Goal: Complete application form: Complete application form

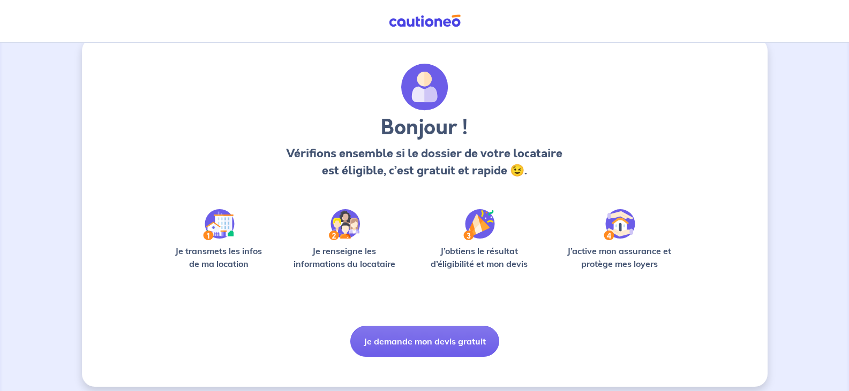
scroll to position [26, 0]
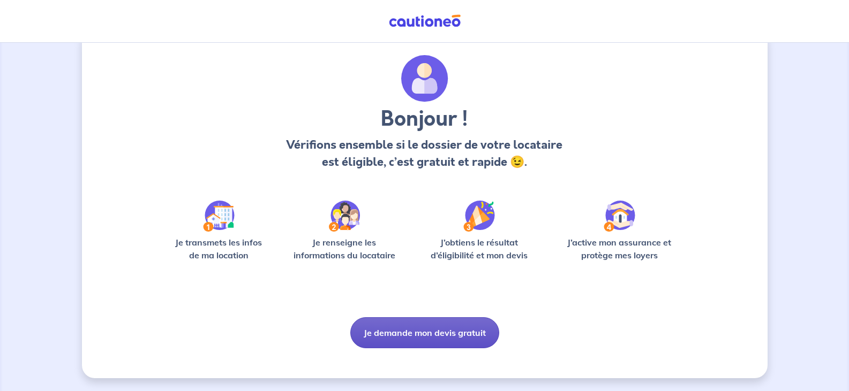
click at [404, 335] on button "Je demande mon devis gratuit" at bounding box center [424, 332] width 149 height 31
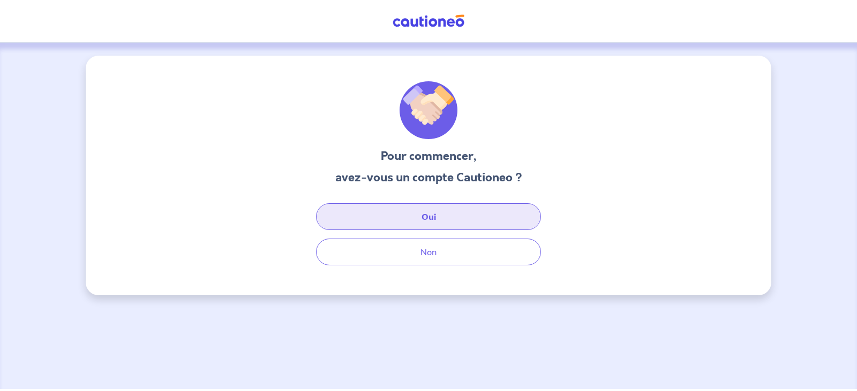
click at [441, 223] on button "Oui" at bounding box center [428, 216] width 225 height 27
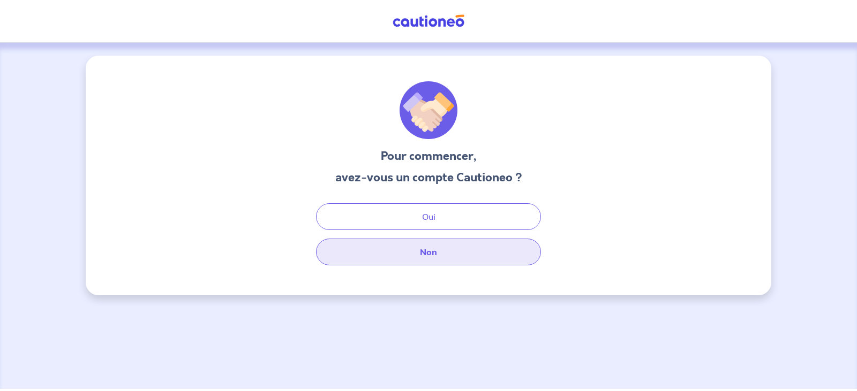
click at [437, 254] on button "Non" at bounding box center [428, 252] width 225 height 27
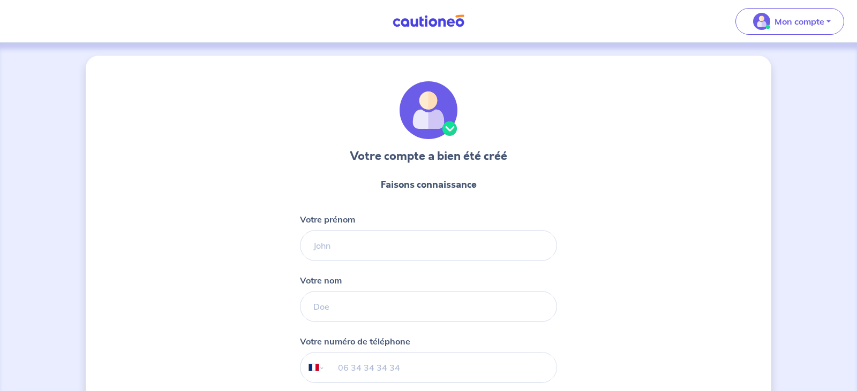
select select "FR"
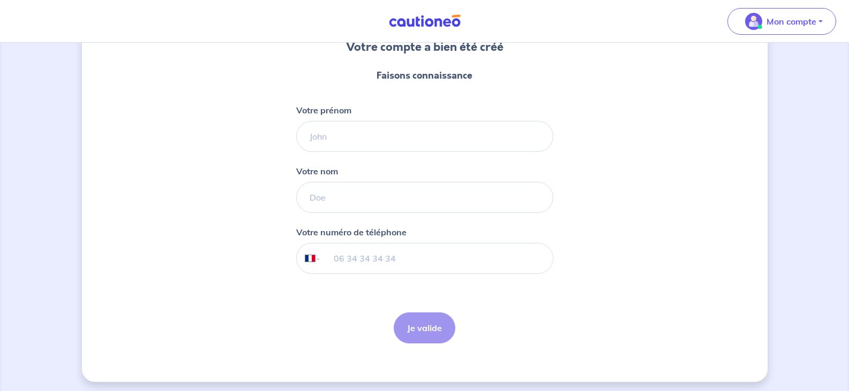
scroll to position [113, 0]
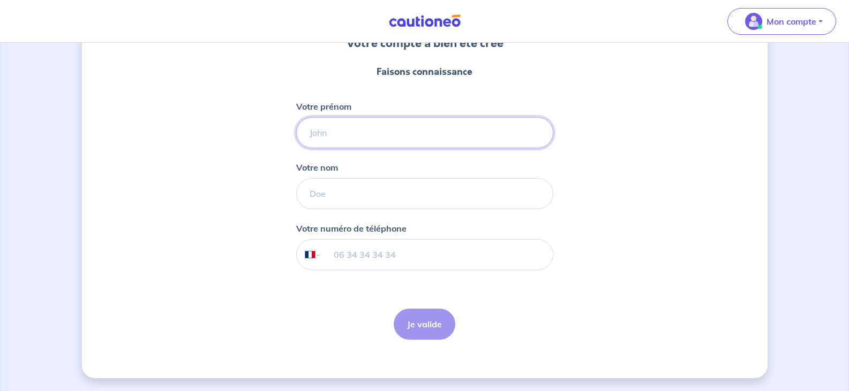
click at [332, 131] on input "Votre prénom" at bounding box center [424, 132] width 257 height 31
type input "ghalem"
type input "l"
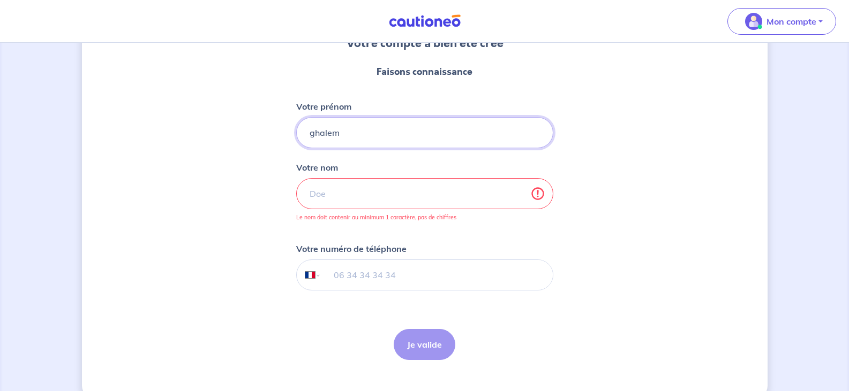
drag, startPoint x: 356, startPoint y: 137, endPoint x: 201, endPoint y: 126, distance: 155.1
click at [201, 126] on div "Votre compte a bien été créé Faisons connaissance Votre prénom ghalem Votre nom…" at bounding box center [424, 171] width 685 height 456
type input "demo"
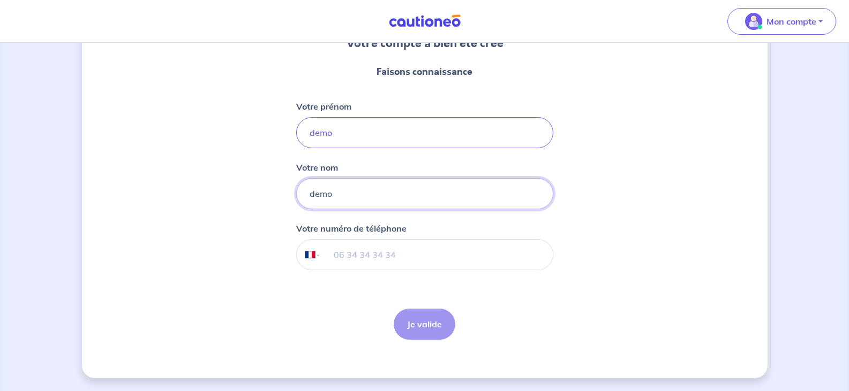
type input "demo"
click at [382, 259] on input "tel" at bounding box center [436, 255] width 231 height 30
type input "07 80 93 67 26"
click at [416, 320] on button "Je valide" at bounding box center [424, 324] width 62 height 31
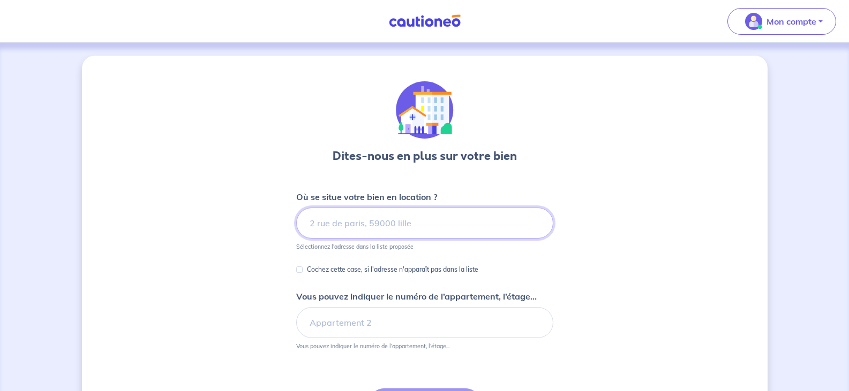
click at [355, 225] on input at bounding box center [424, 223] width 257 height 31
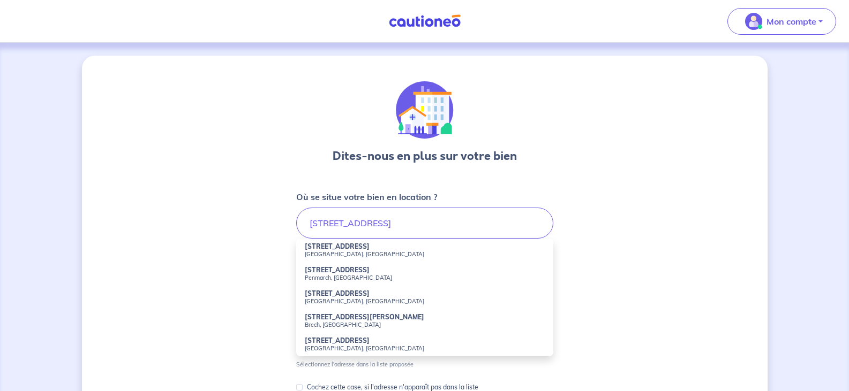
click at [350, 253] on small "[GEOGRAPHIC_DATA], [GEOGRAPHIC_DATA]" at bounding box center [425, 254] width 240 height 7
type input "[STREET_ADDRESS]"
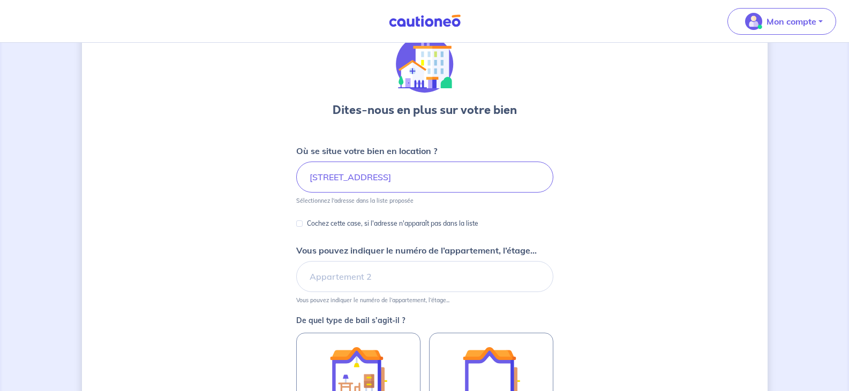
scroll to position [107, 0]
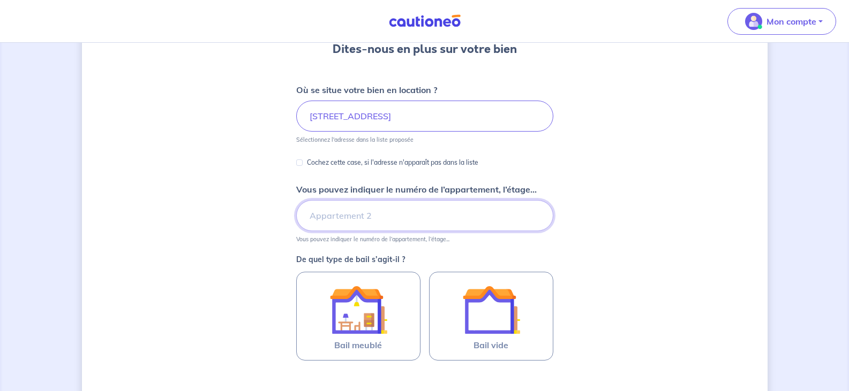
click at [351, 223] on input "Vous pouvez indiquer le numéro de l’appartement, l’étage..." at bounding box center [424, 215] width 257 height 31
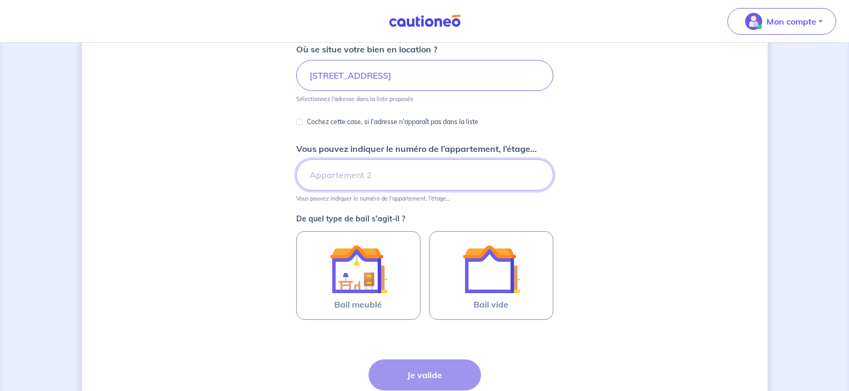
scroll to position [214, 0]
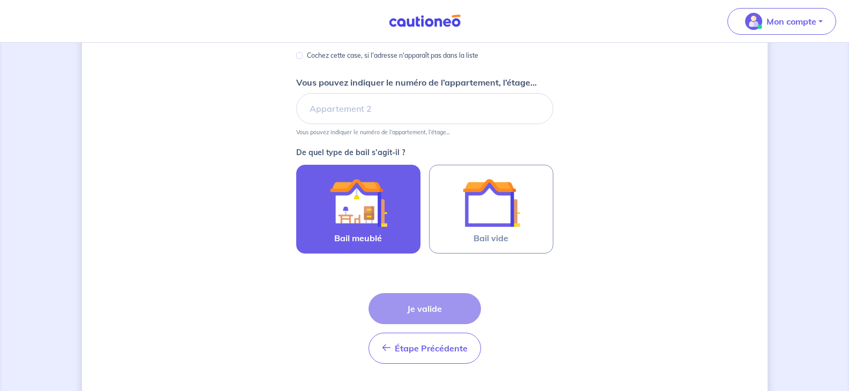
click at [368, 219] on img at bounding box center [358, 203] width 58 height 58
click at [0, 0] on input "Bail meublé" at bounding box center [0, 0] width 0 height 0
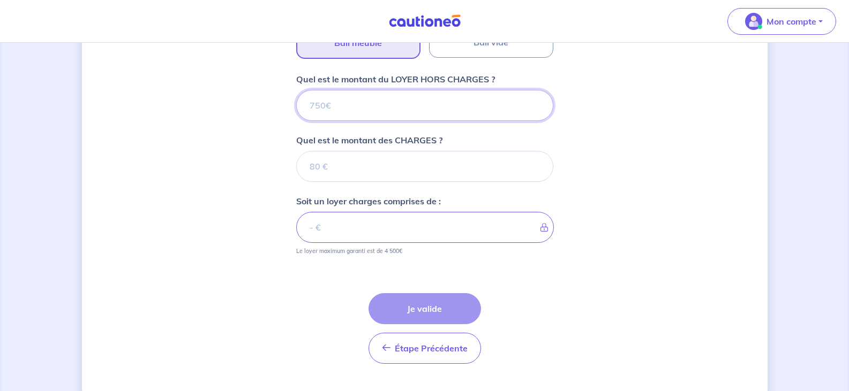
scroll to position [434, 0]
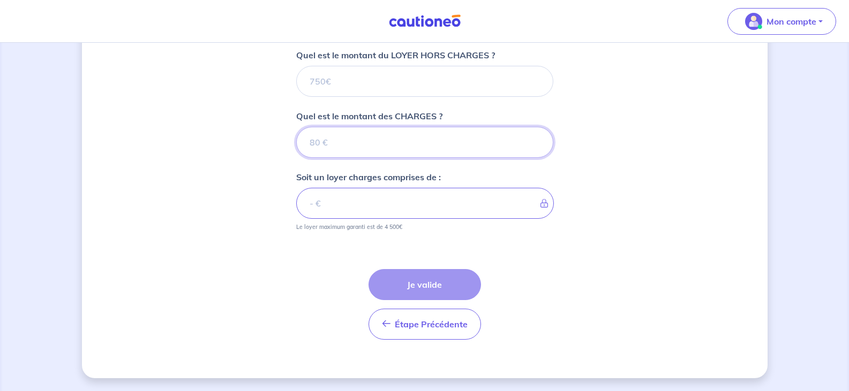
click at [356, 150] on input "Quel est le montant des CHARGES ?" at bounding box center [424, 142] width 257 height 31
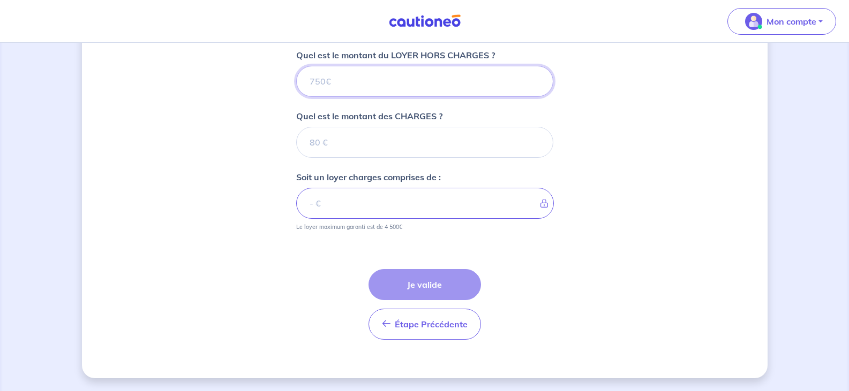
click at [344, 82] on input "Quel est le montant du LOYER HORS CHARGES ?" at bounding box center [424, 81] width 257 height 31
type input "2"
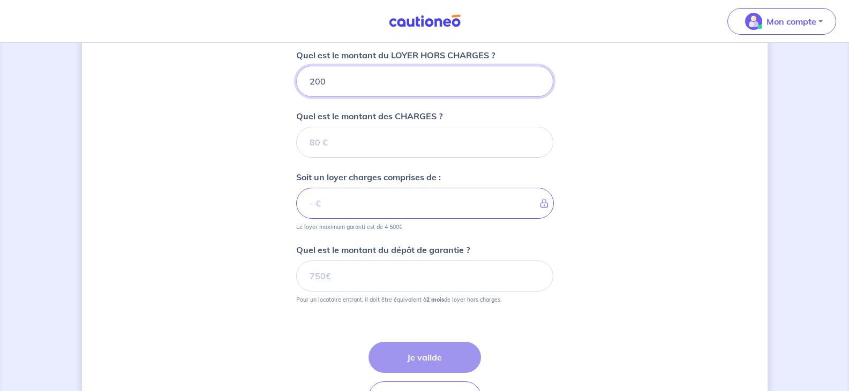
type input "2000"
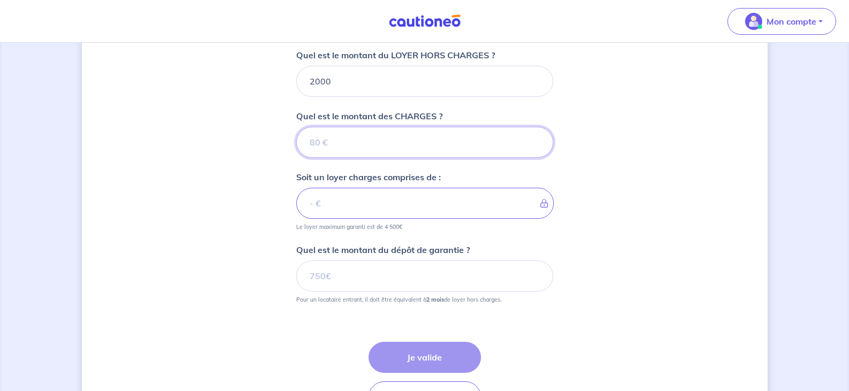
click at [411, 143] on input "Quel est le montant des CHARGES ?" at bounding box center [424, 142] width 257 height 31
type input "11"
type input "2011"
type input "15"
type input "2015"
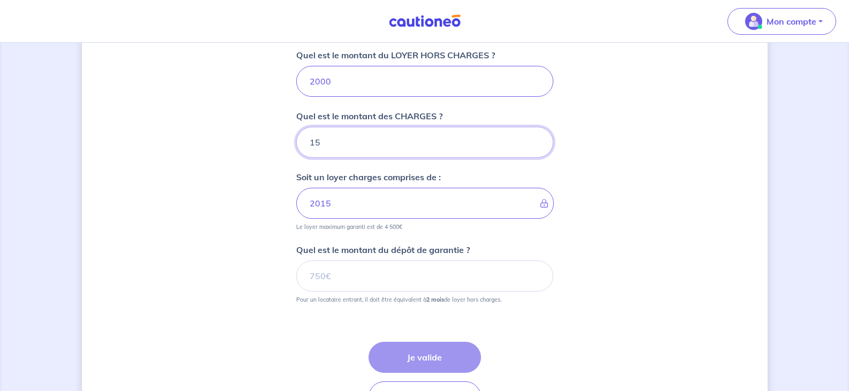
type input "150"
type input "2150"
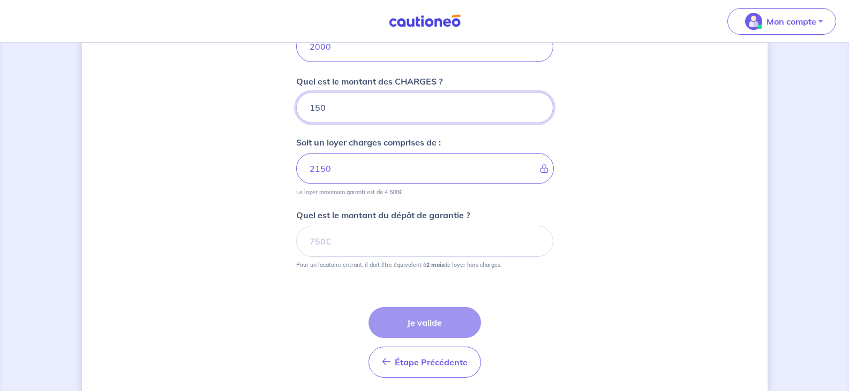
scroll to position [488, 0]
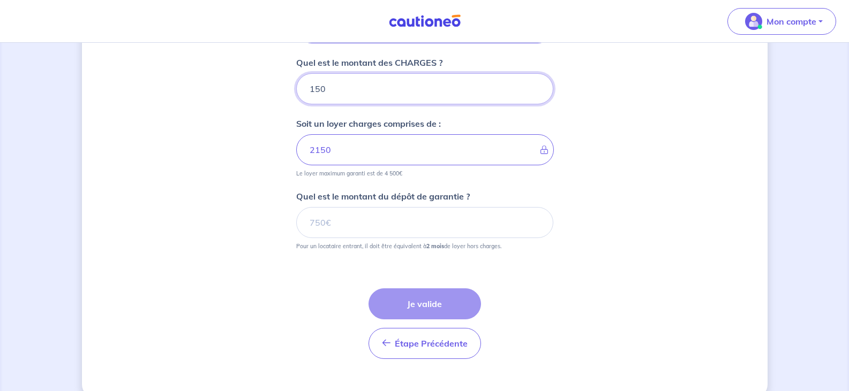
type input "150"
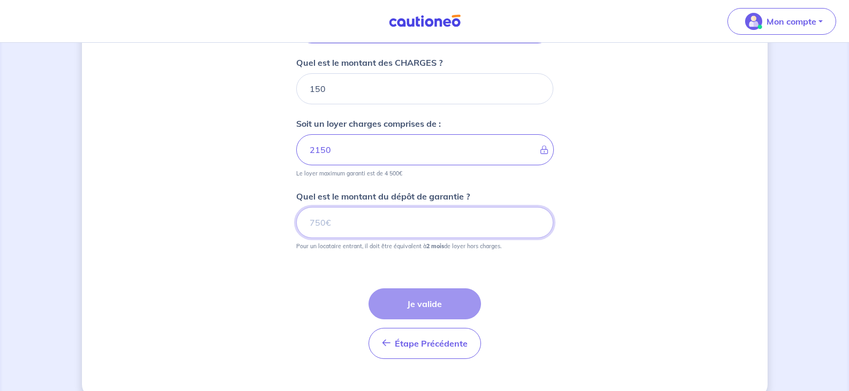
click at [365, 228] on input "Quel est le montant du dépôt de garantie ?" at bounding box center [424, 222] width 257 height 31
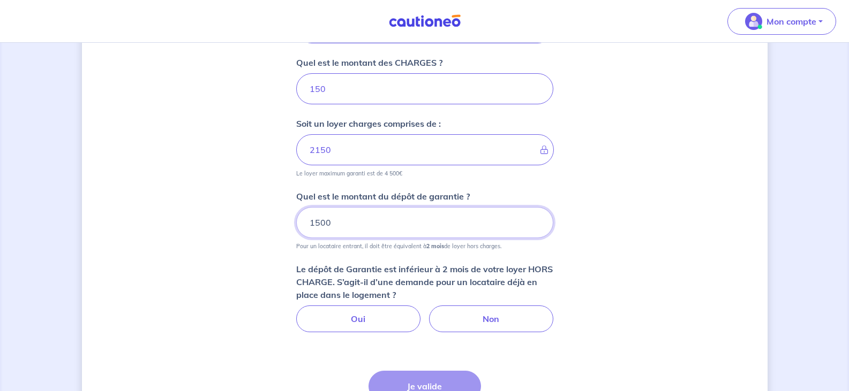
drag, startPoint x: 342, startPoint y: 221, endPoint x: 165, endPoint y: 236, distance: 176.8
click at [165, 236] on div "Dites-nous en plus sur votre bien Où se situe votre bien en location ? [STREET_…" at bounding box center [424, 24] width 685 height 912
type input "3000"
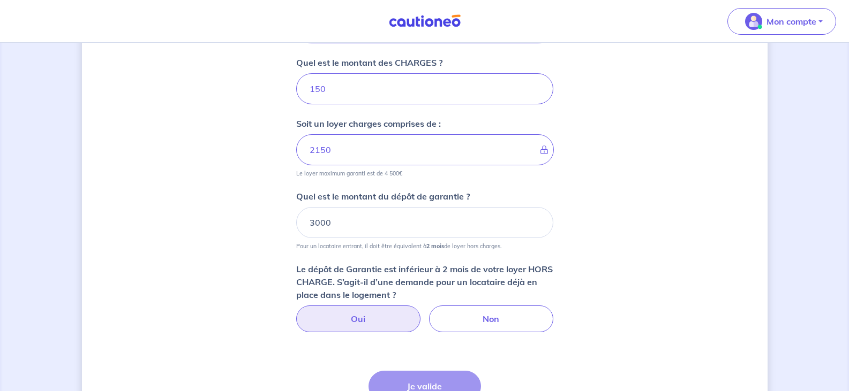
click at [367, 317] on label "Oui" at bounding box center [358, 319] width 124 height 27
click at [421, 313] on input "Oui" at bounding box center [424, 309] width 7 height 7
radio input "true"
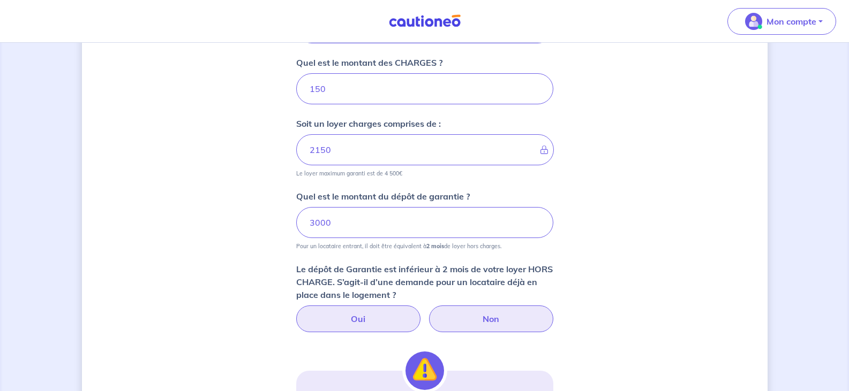
click at [457, 311] on label "Non" at bounding box center [491, 319] width 124 height 27
click at [428, 311] on input "Non" at bounding box center [424, 309] width 7 height 7
radio input "true"
drag, startPoint x: 347, startPoint y: 226, endPoint x: 253, endPoint y: 232, distance: 93.8
click at [253, 232] on div "Dites-nous en plus sur votre bien Où se situe votre bien en location ? [STREET_…" at bounding box center [424, 125] width 685 height 1114
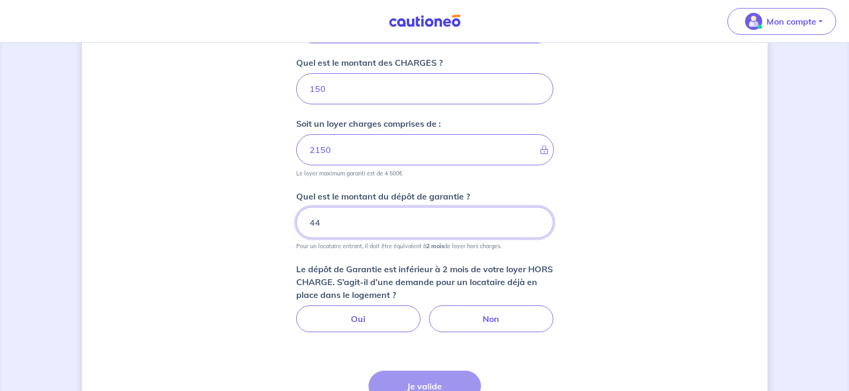
type input "4"
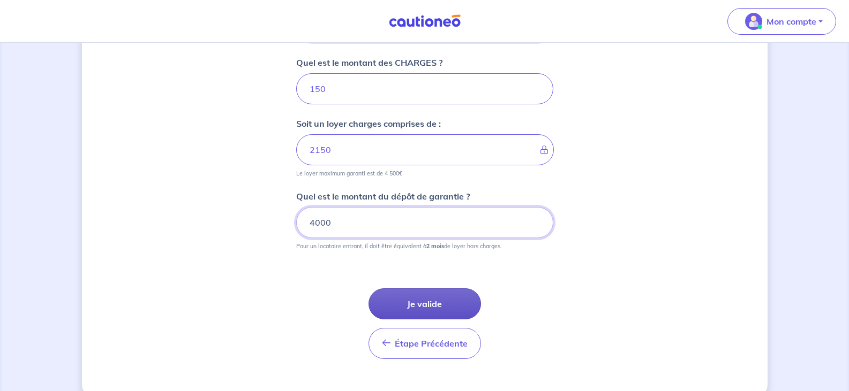
type input "4000"
click at [411, 308] on button "Je valide" at bounding box center [424, 304] width 112 height 31
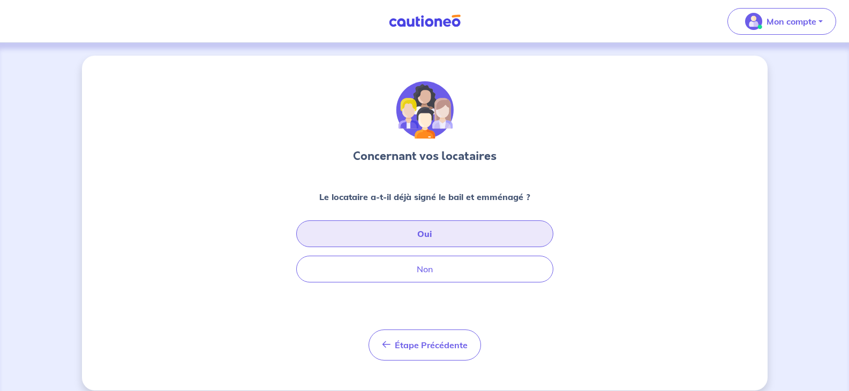
click at [473, 233] on button "Oui" at bounding box center [424, 234] width 257 height 27
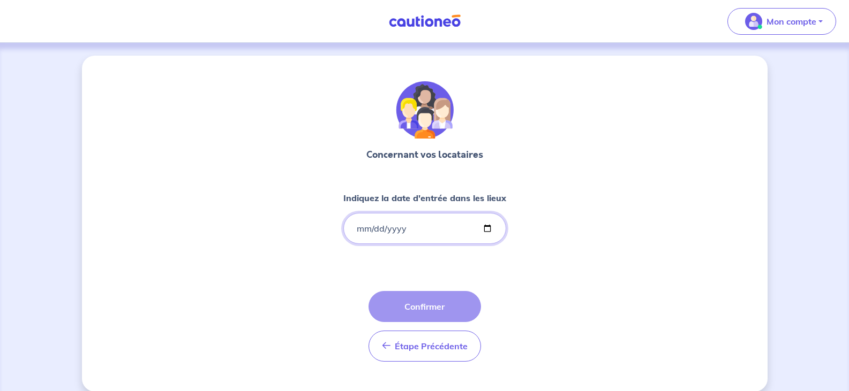
click at [486, 229] on input "Indiquez la date d'entrée dans les lieux" at bounding box center [424, 228] width 163 height 31
type input "[DATE]"
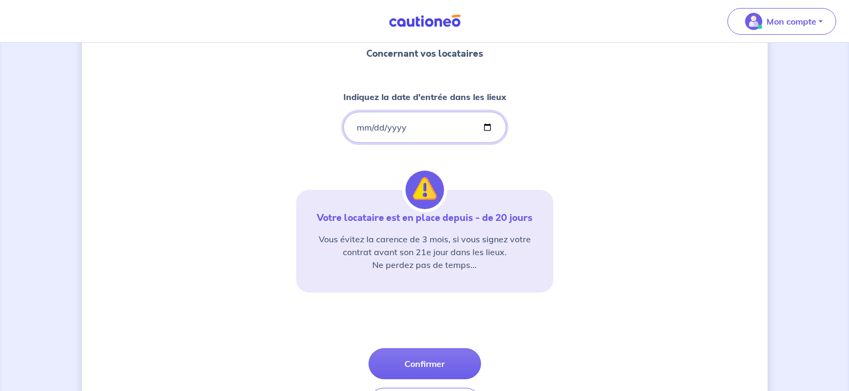
scroll to position [107, 0]
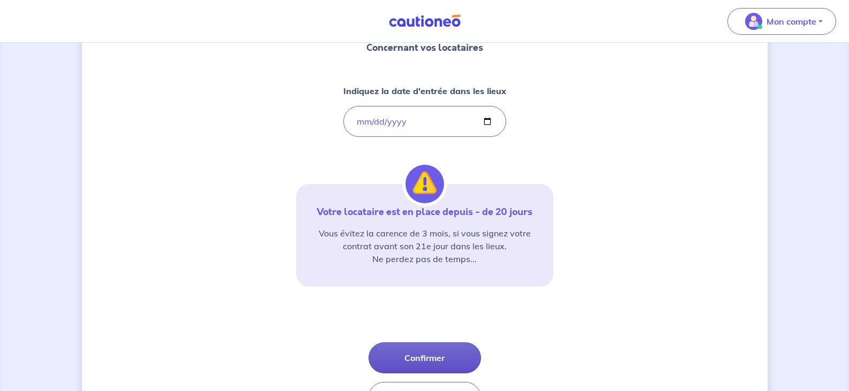
click at [429, 354] on button "Confirmer" at bounding box center [424, 358] width 112 height 31
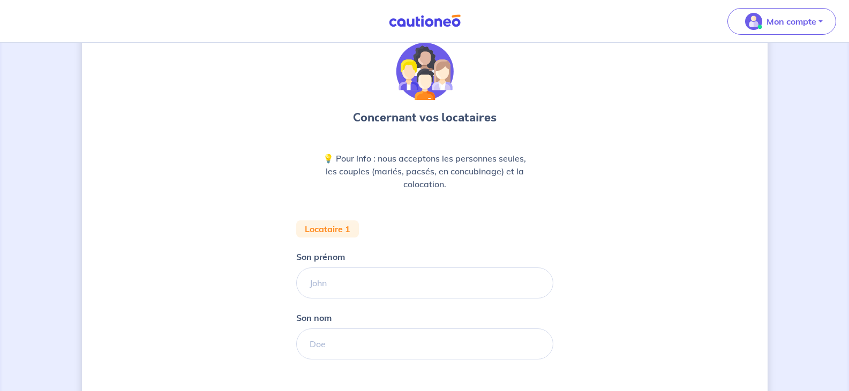
scroll to position [107, 0]
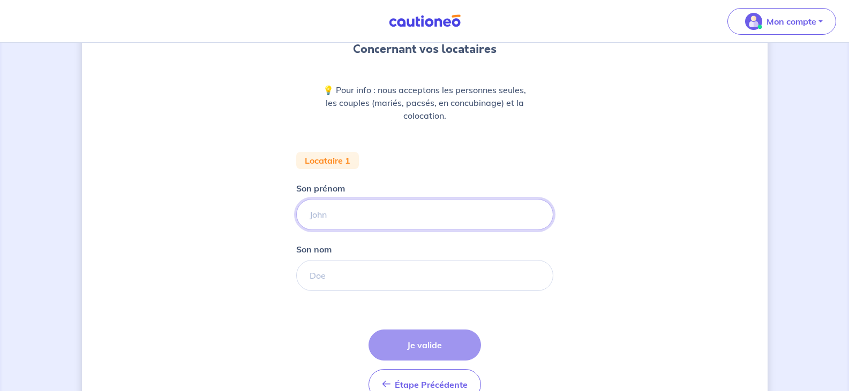
click at [388, 216] on input "Son prénom" at bounding box center [424, 214] width 257 height 31
type input "DEMO"
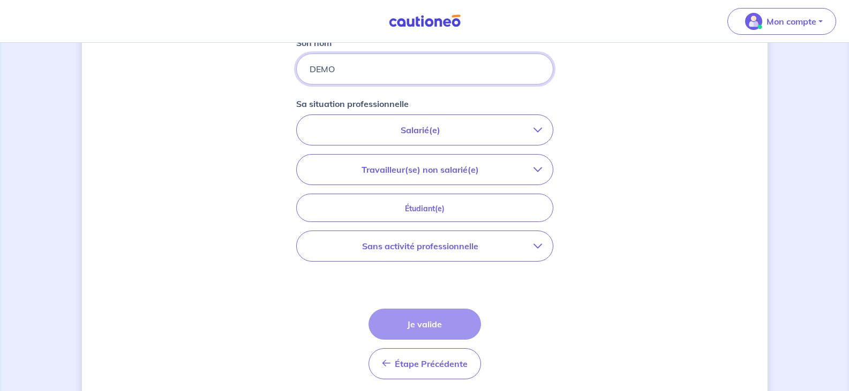
scroll to position [321, 0]
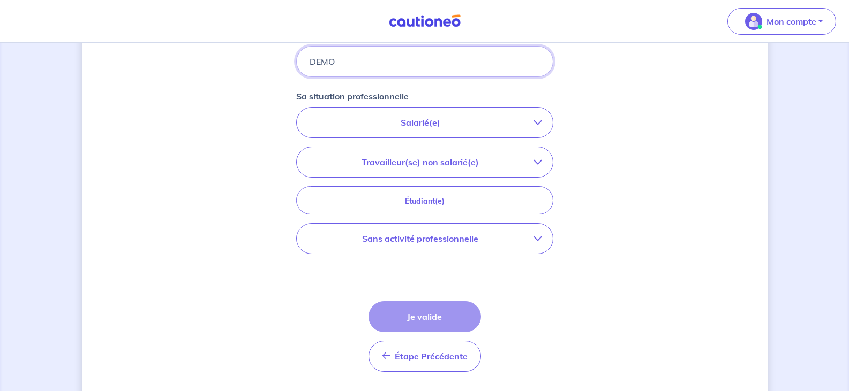
type input "DEMO"
click at [457, 124] on p "Salarié(e)" at bounding box center [420, 122] width 226 height 13
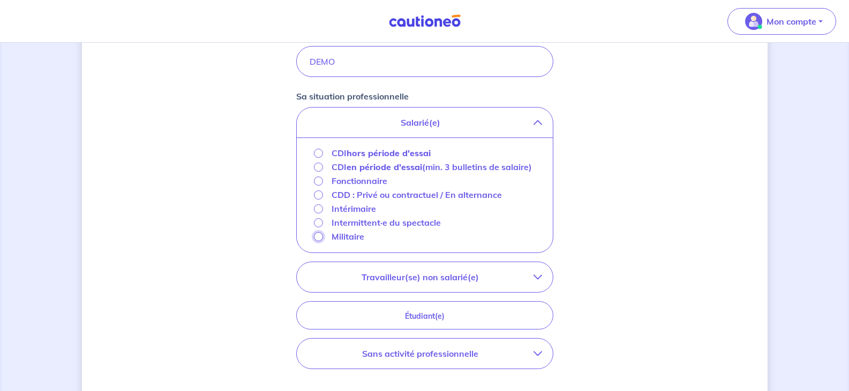
click at [316, 241] on input "Militaire" at bounding box center [318, 236] width 9 height 9
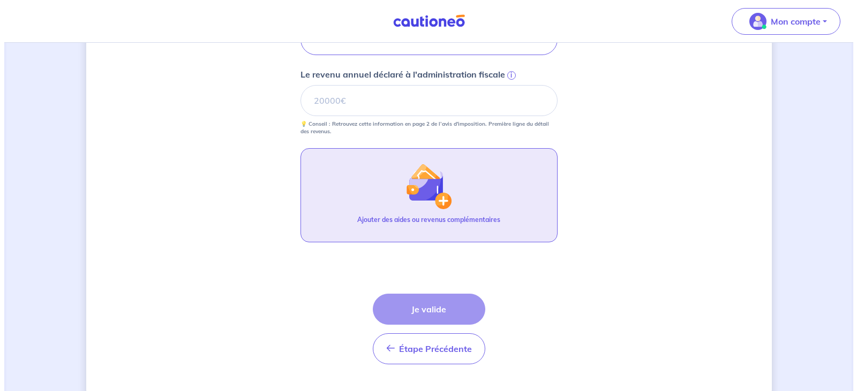
scroll to position [482, 0]
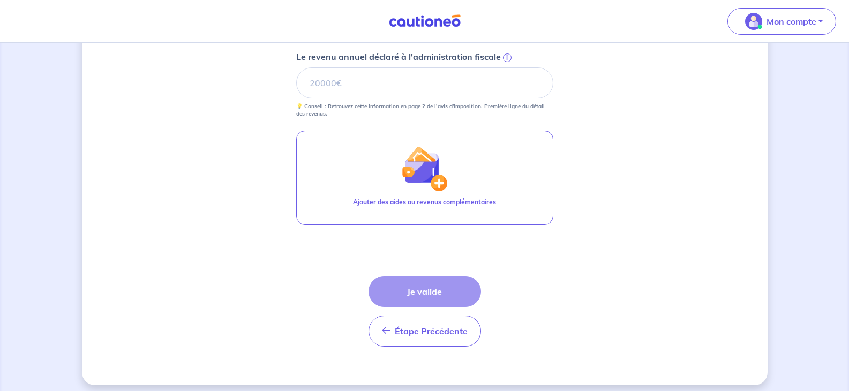
click at [442, 287] on div "Étape Précédente Précédent Je valide Je valide" at bounding box center [424, 311] width 112 height 71
click at [356, 84] on input "Le revenu annuel déclaré à l'administration fiscale i" at bounding box center [424, 82] width 257 height 31
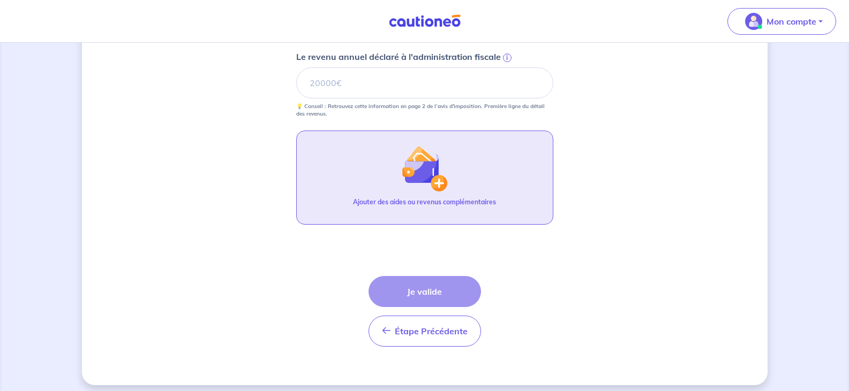
click at [392, 199] on p "Ajouter des aides ou revenus complémentaires" at bounding box center [424, 203] width 143 height 10
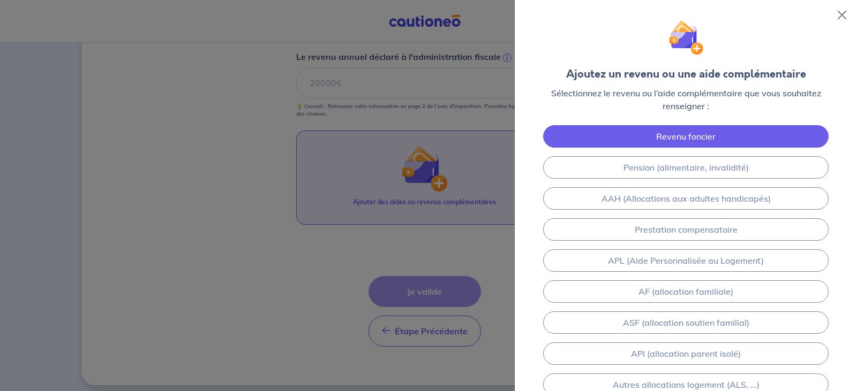
click at [683, 139] on link "Revenu foncier" at bounding box center [685, 136] width 285 height 22
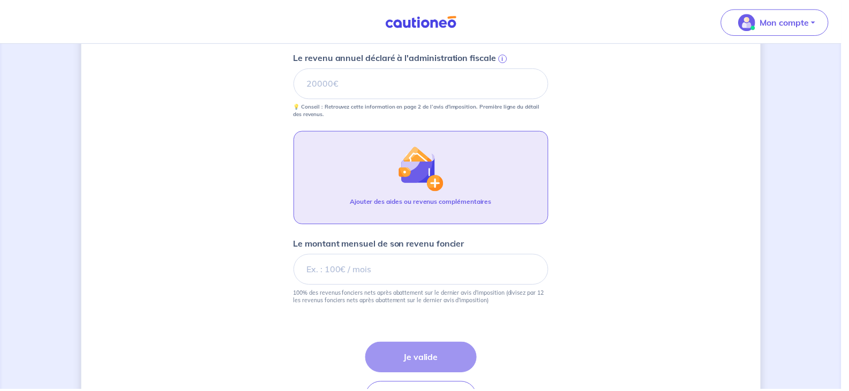
scroll to position [556, 0]
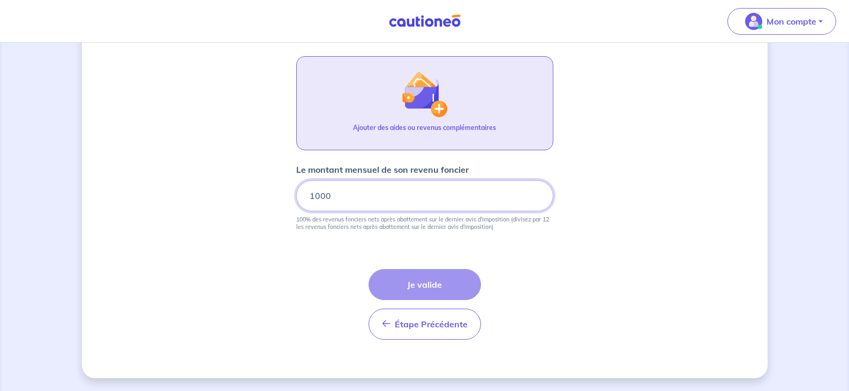
type input "1000"
click at [450, 291] on div "Étape Précédente Précédent Je valide Je valide" at bounding box center [424, 304] width 112 height 71
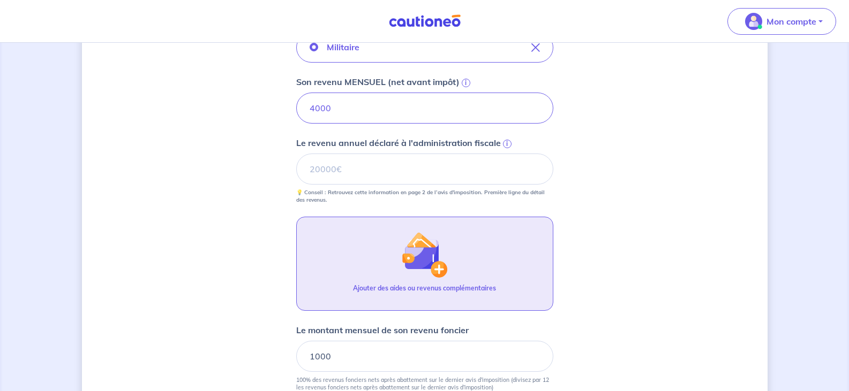
scroll to position [342, 0]
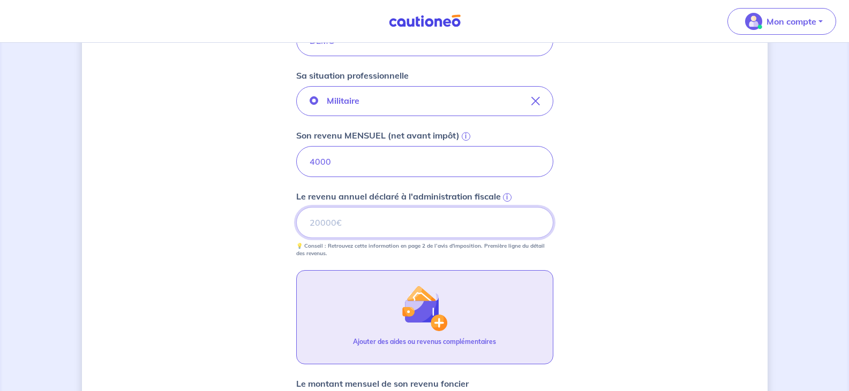
click at [363, 224] on input "Le revenu annuel déclaré à l'administration fiscale i" at bounding box center [424, 222] width 257 height 31
type input "50000"
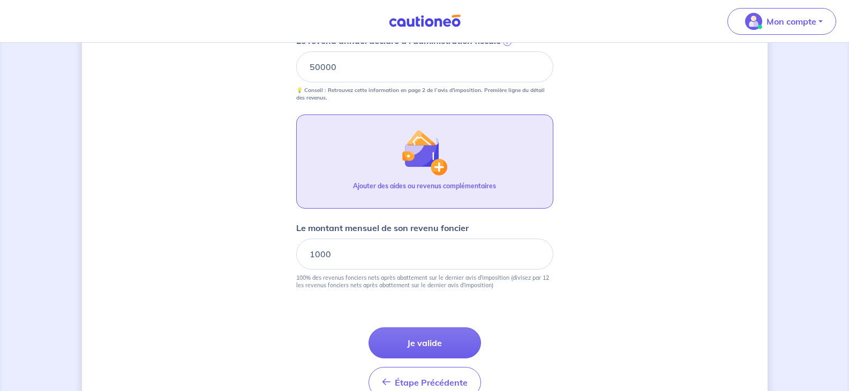
scroll to position [503, 0]
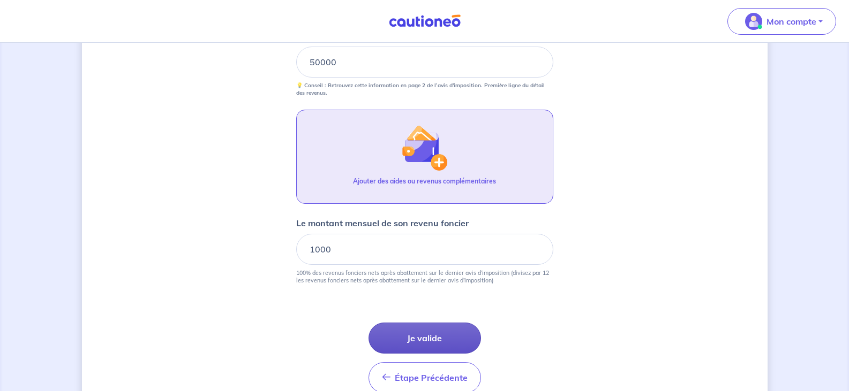
click at [417, 334] on button "Je valide" at bounding box center [424, 338] width 112 height 31
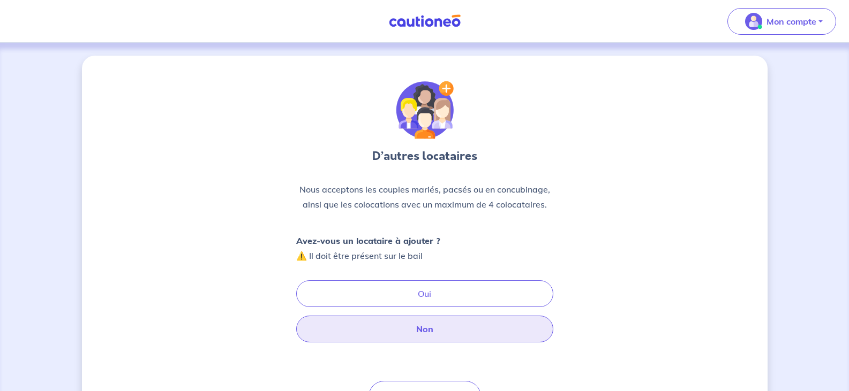
click at [411, 330] on button "Non" at bounding box center [424, 329] width 257 height 27
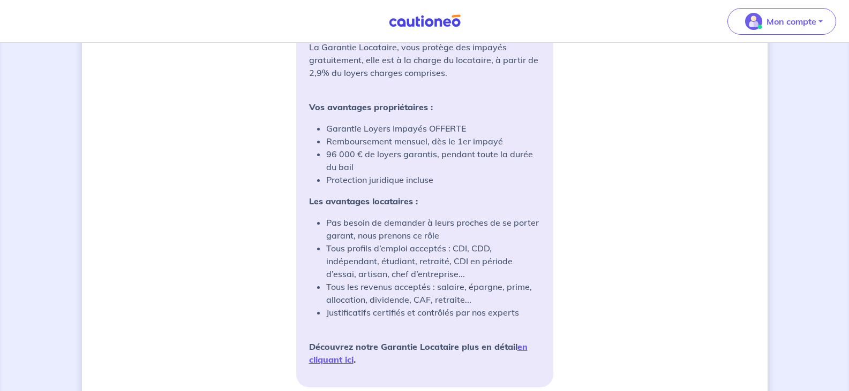
scroll to position [857, 0]
